Goal: Find specific page/section: Find specific page/section

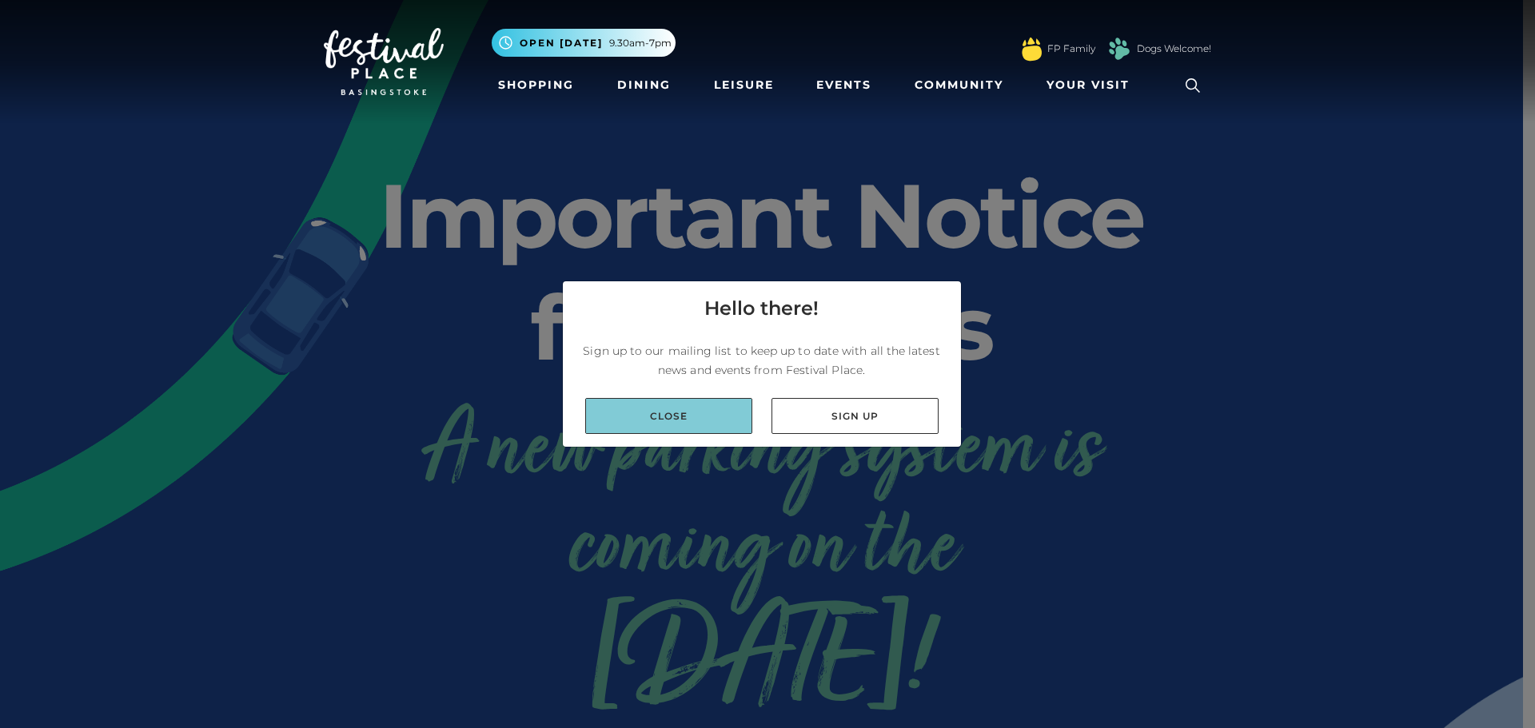
click at [698, 409] on link "Close" at bounding box center [668, 416] width 167 height 36
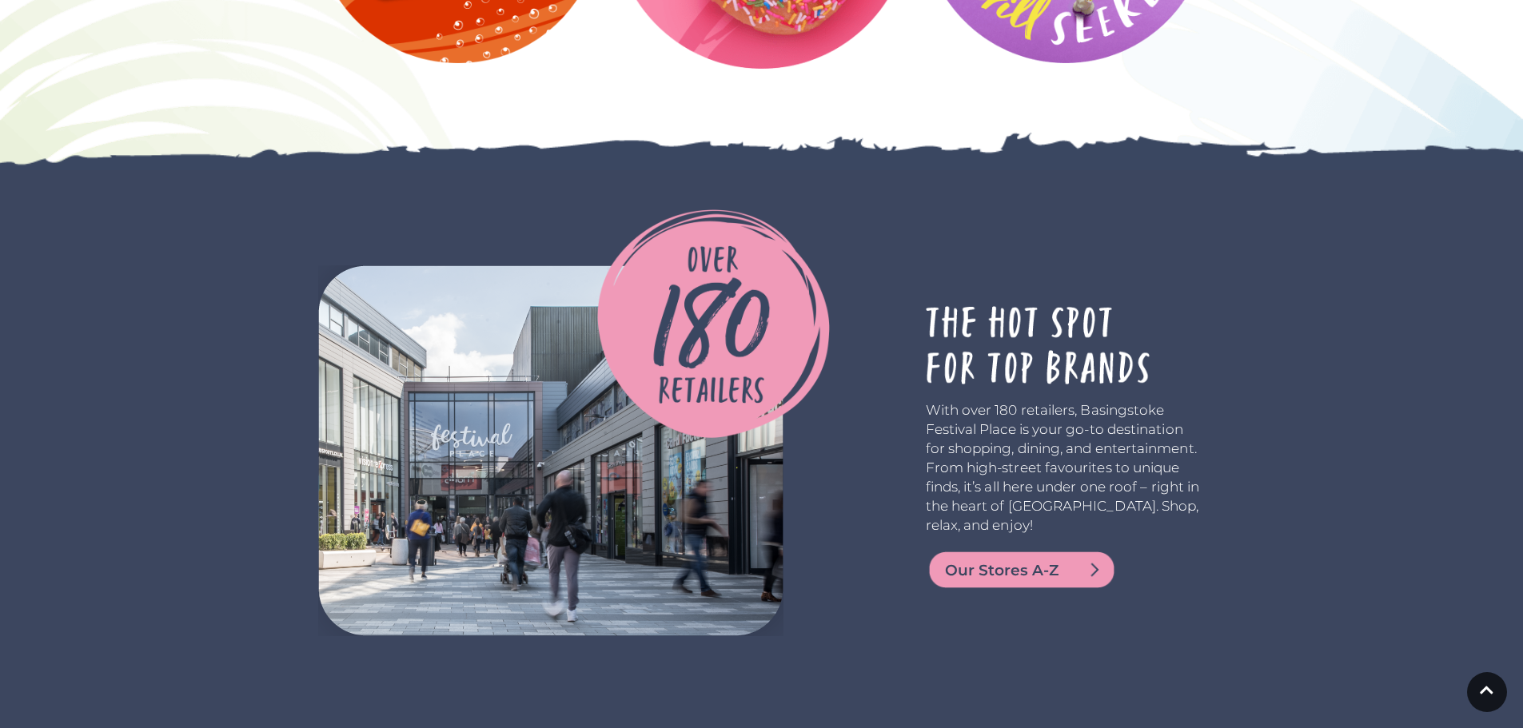
scroll to position [2638, 0]
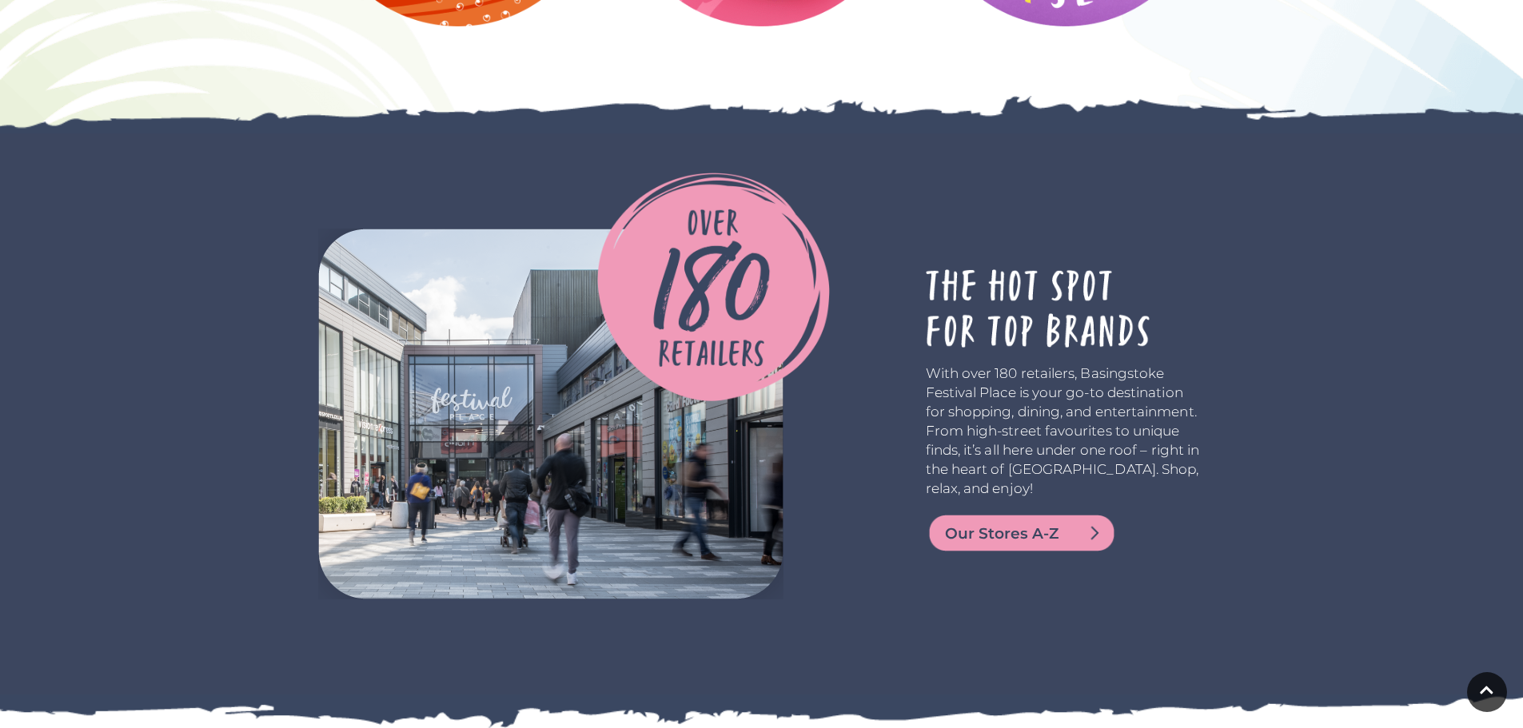
click at [1098, 527] on span "Our Stores A-Z" at bounding box center [1041, 534] width 192 height 22
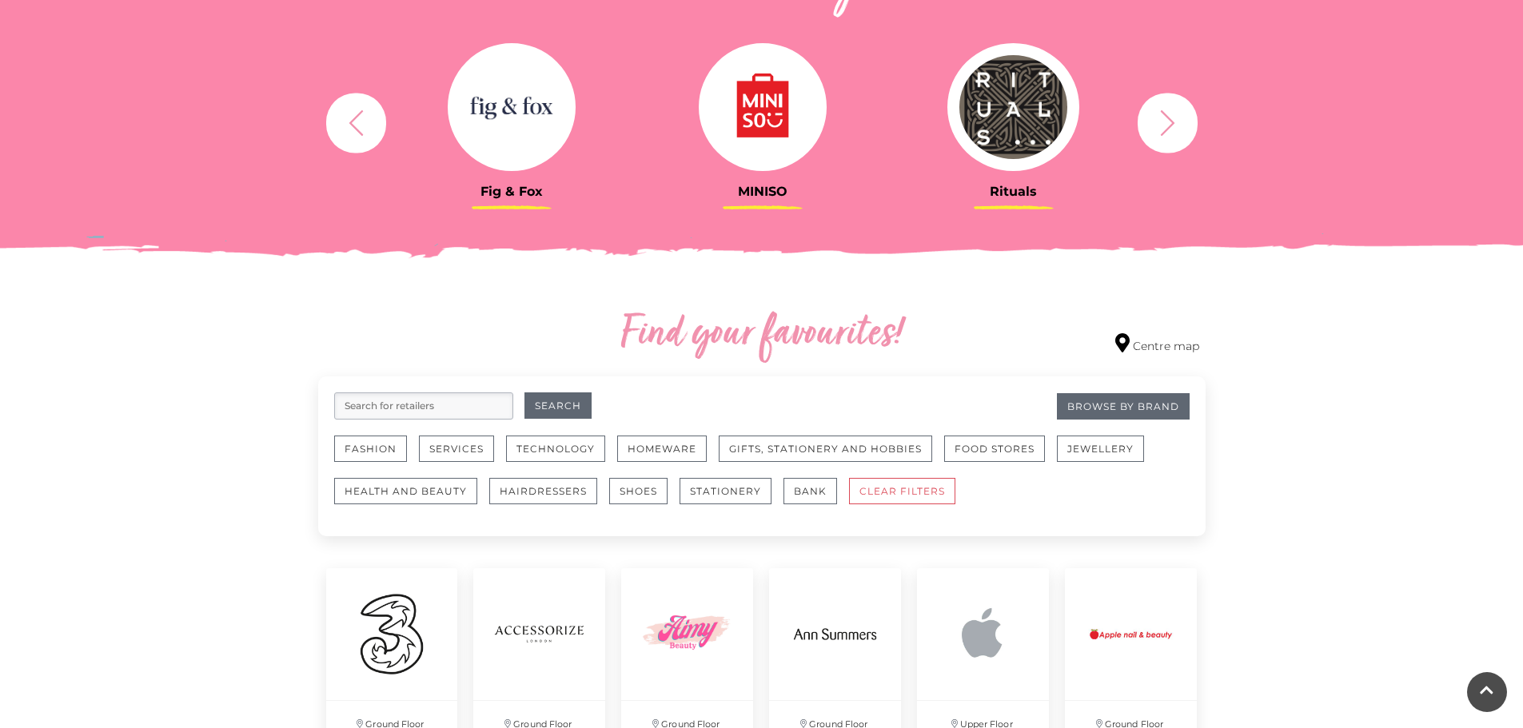
scroll to position [640, 0]
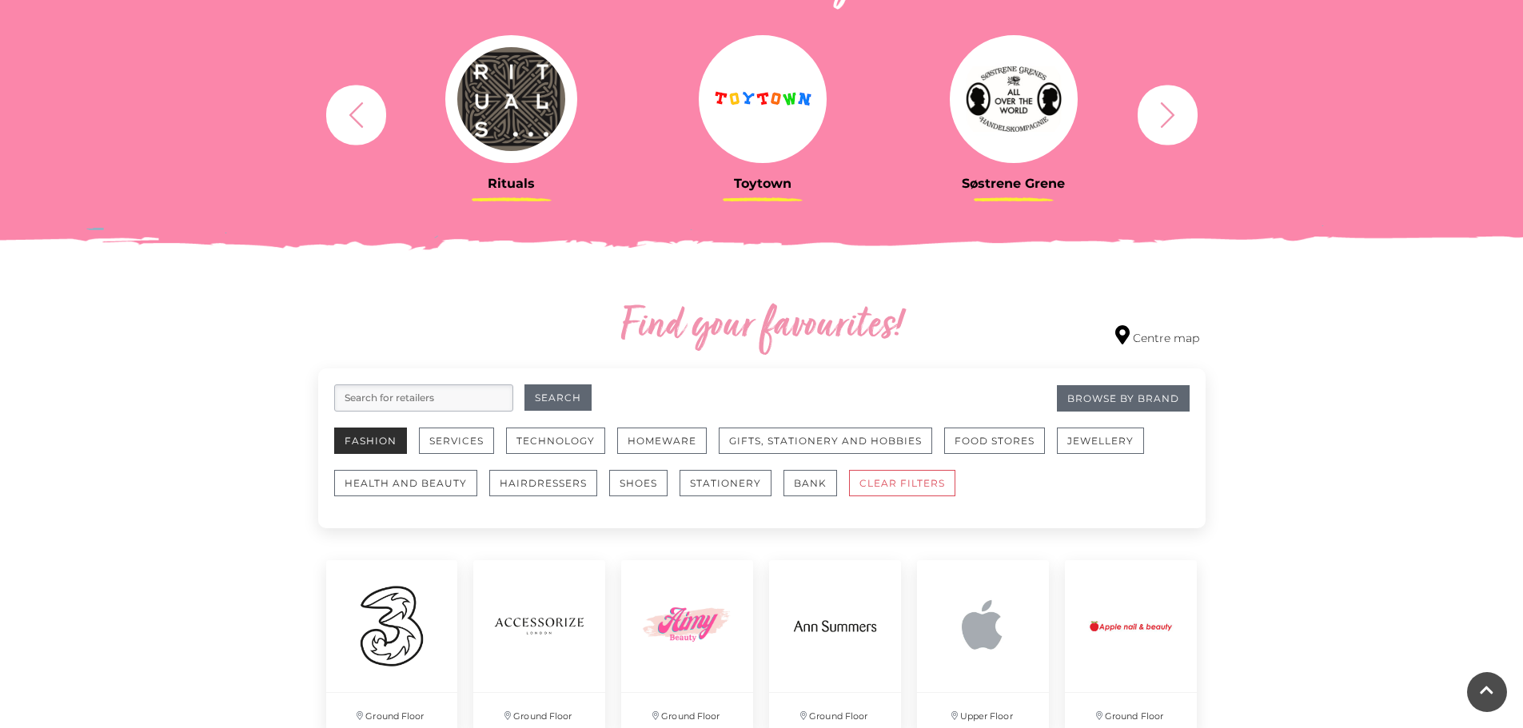
click at [344, 442] on button "Fashion" at bounding box center [370, 441] width 73 height 26
